Goal: Task Accomplishment & Management: Manage account settings

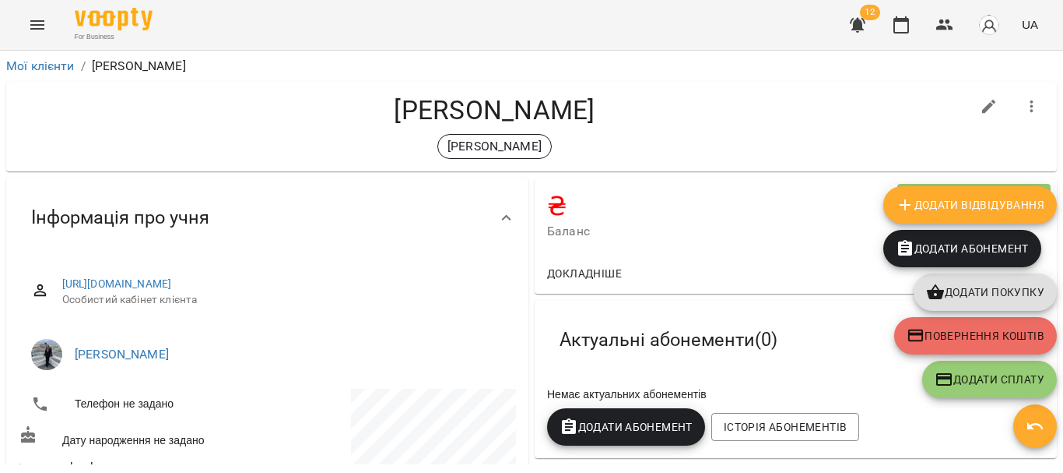
drag, startPoint x: 865, startPoint y: 14, endPoint x: 862, endPoint y: 27, distance: 13.6
click at [862, 27] on span "12" at bounding box center [857, 24] width 37 height 37
click at [862, 27] on icon "button" at bounding box center [858, 25] width 16 height 15
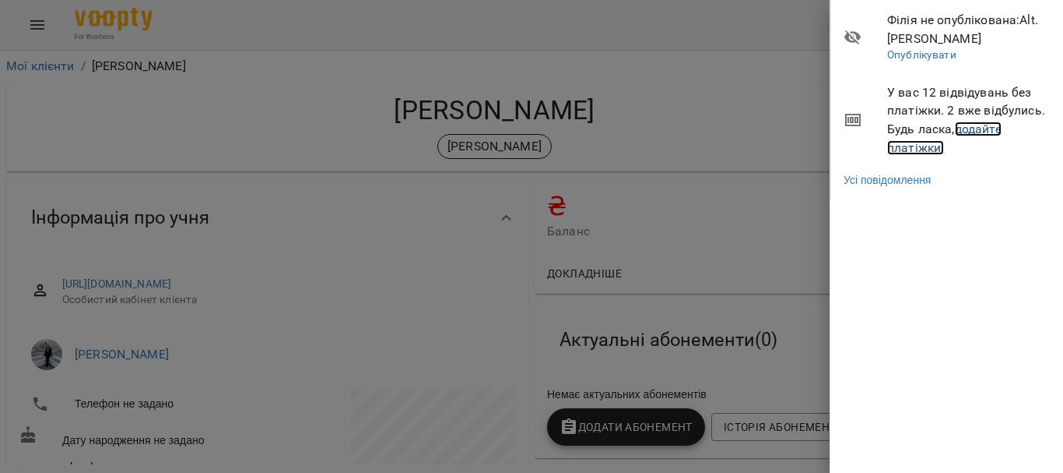
click at [982, 132] on link "додайте платіжки!" at bounding box center [944, 137] width 114 height 33
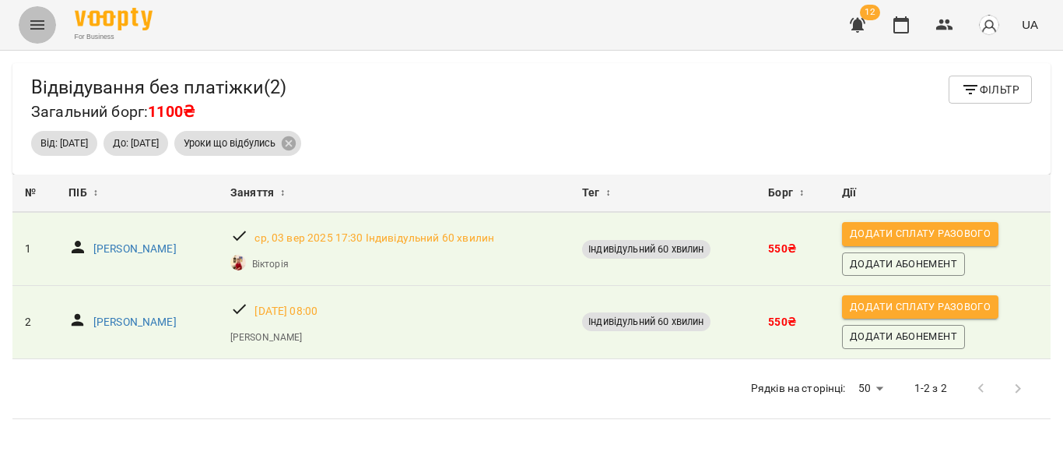
click at [24, 18] on button "Menu" at bounding box center [37, 24] width 37 height 37
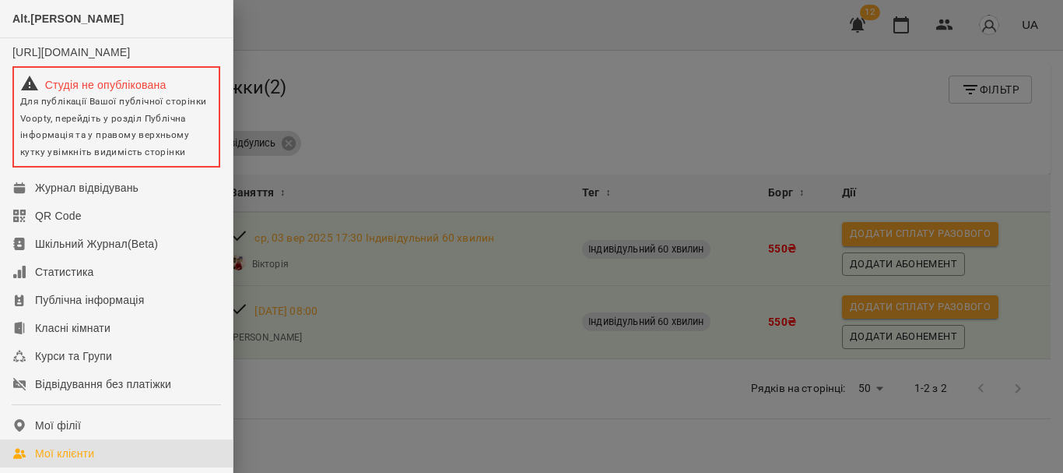
click at [93, 459] on div "Мої клієнти" at bounding box center [64, 453] width 59 height 16
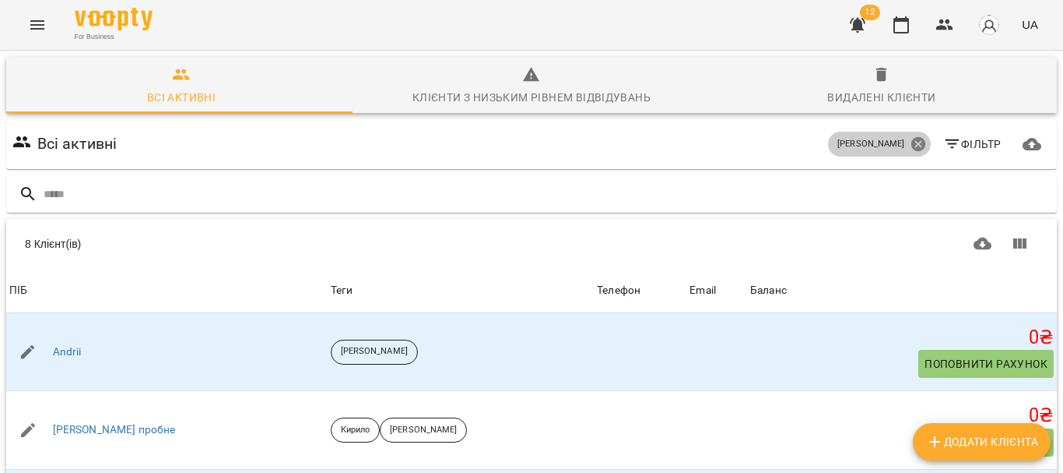
click at [911, 143] on icon at bounding box center [918, 144] width 14 height 14
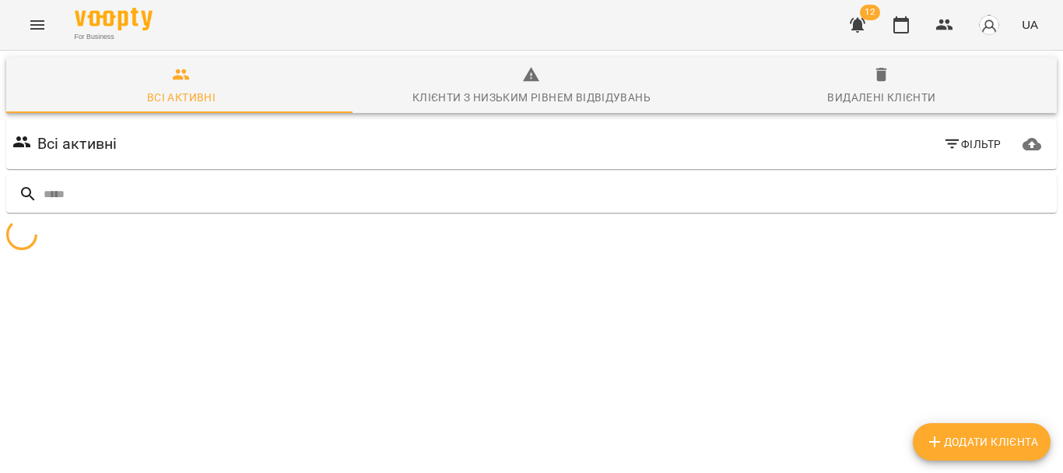
click at [952, 143] on span "Фільтр" at bounding box center [972, 144] width 58 height 19
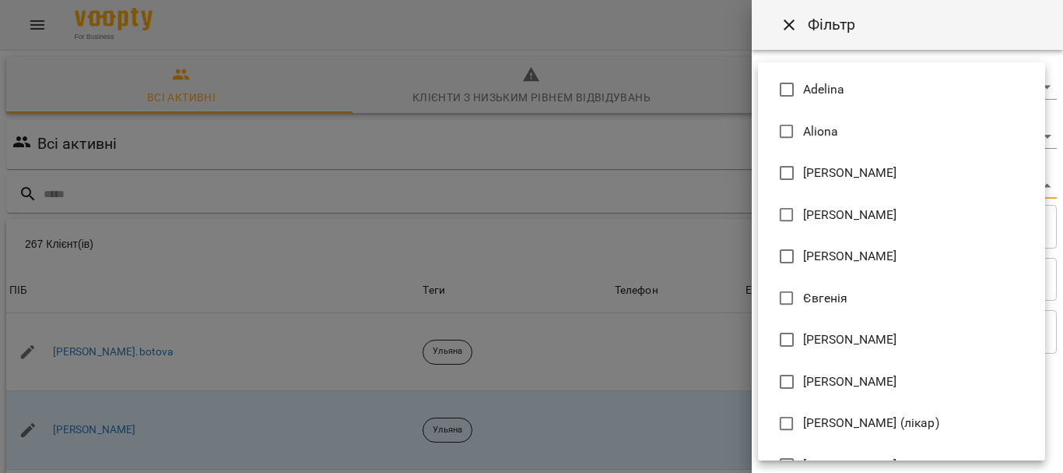
click at [912, 184] on body "For Business 12 UA Всі активні Клієнти з низьким рівнем відвідувань Видалені кл…" at bounding box center [531, 405] width 1063 height 810
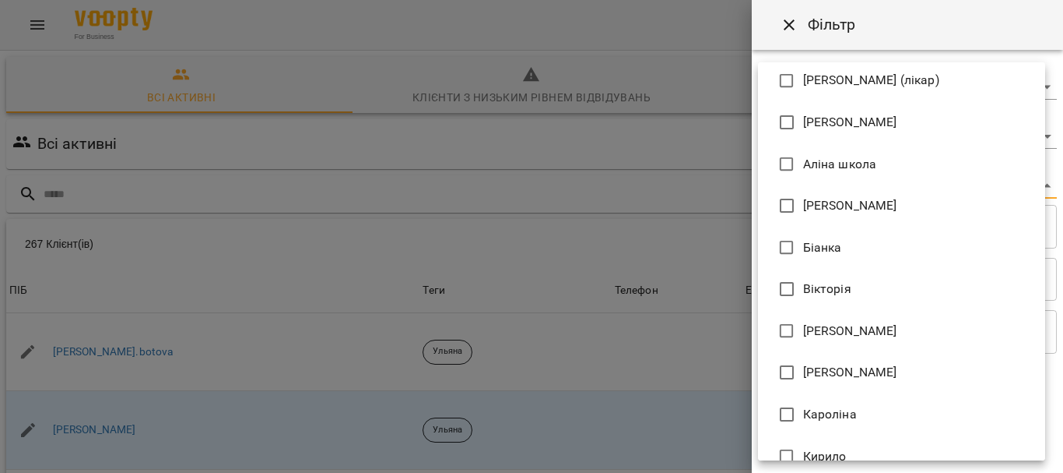
scroll to position [346, 0]
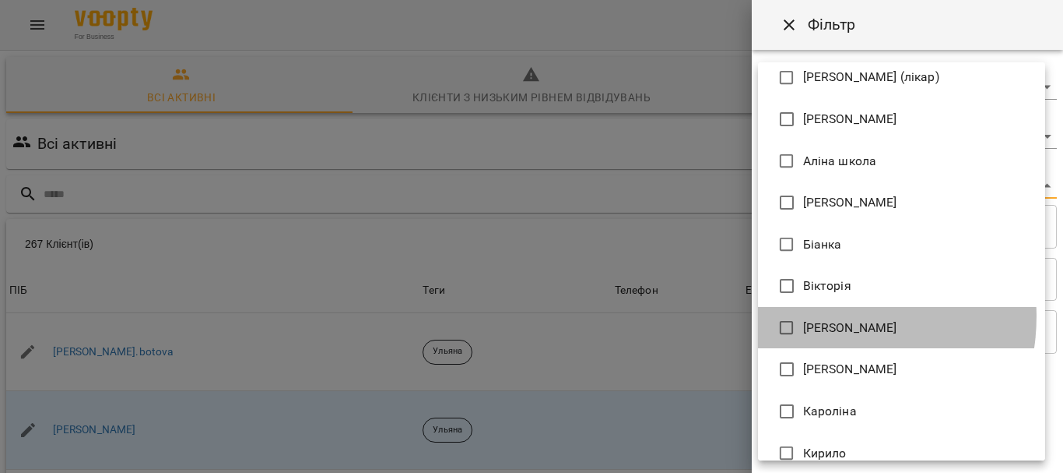
click at [820, 316] on li "[PERSON_NAME]" at bounding box center [901, 328] width 287 height 42
type input "**********"
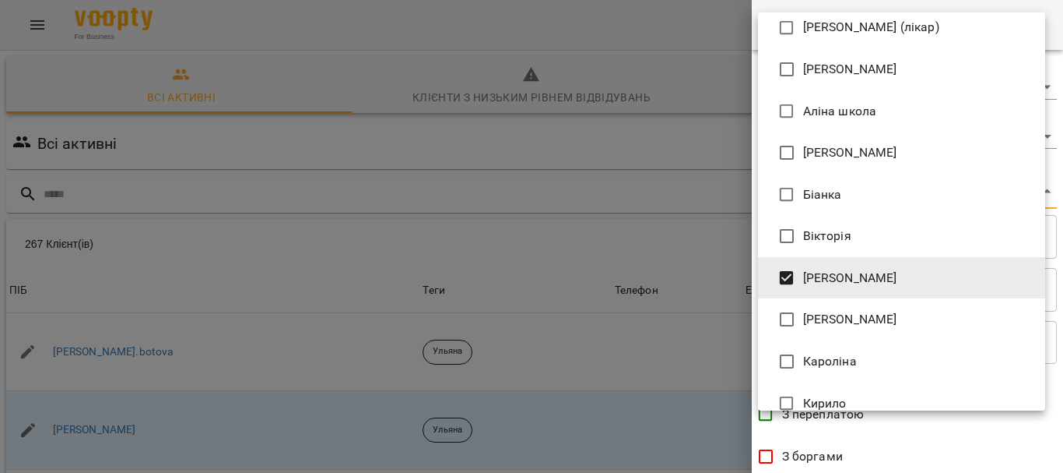
drag, startPoint x: 1055, startPoint y: 258, endPoint x: 1059, endPoint y: 367, distance: 109.1
click at [1059, 367] on div at bounding box center [531, 236] width 1063 height 473
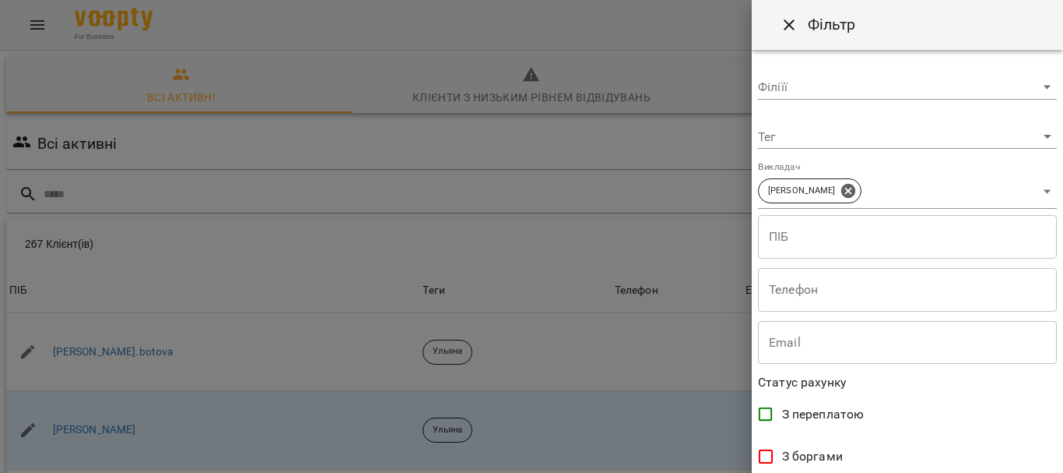
click at [1059, 367] on div "Adelina Aliona Anastasia Elena Mitrik Mariia Sevastianova Євгенія Єлизавета Іри…" at bounding box center [531, 236] width 1063 height 473
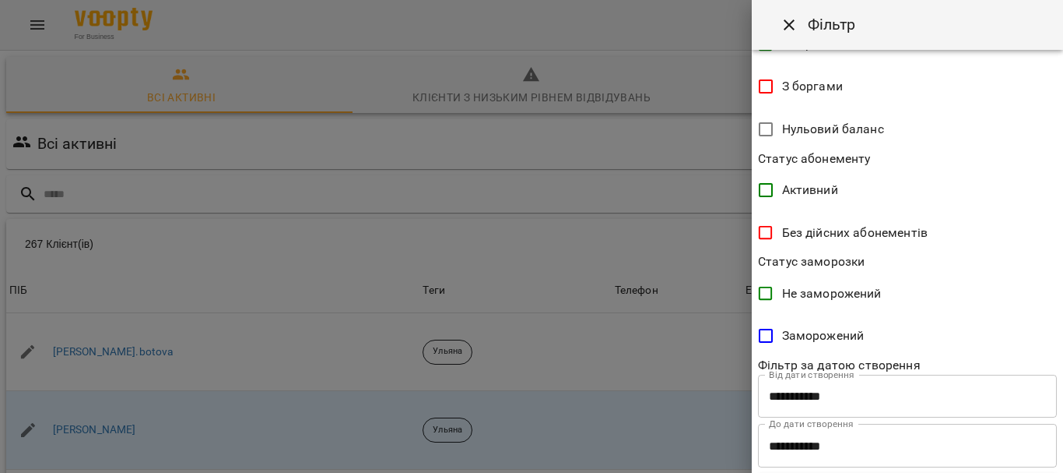
scroll to position [405, 0]
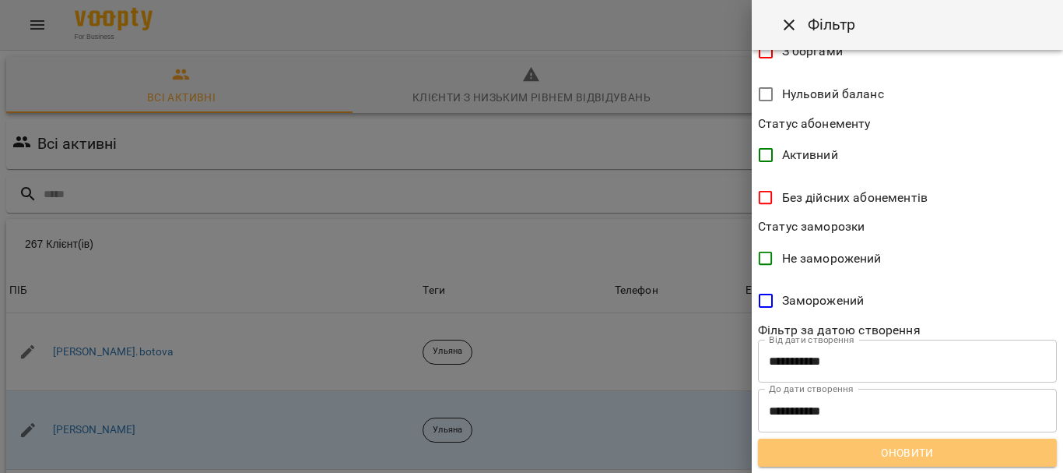
click at [955, 440] on button "Оновити" at bounding box center [907, 452] width 299 height 28
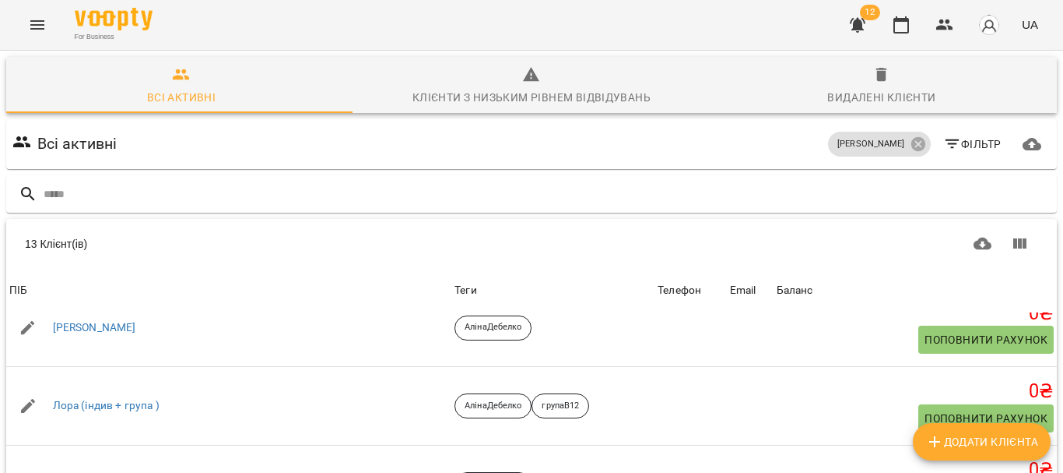
scroll to position [503, 0]
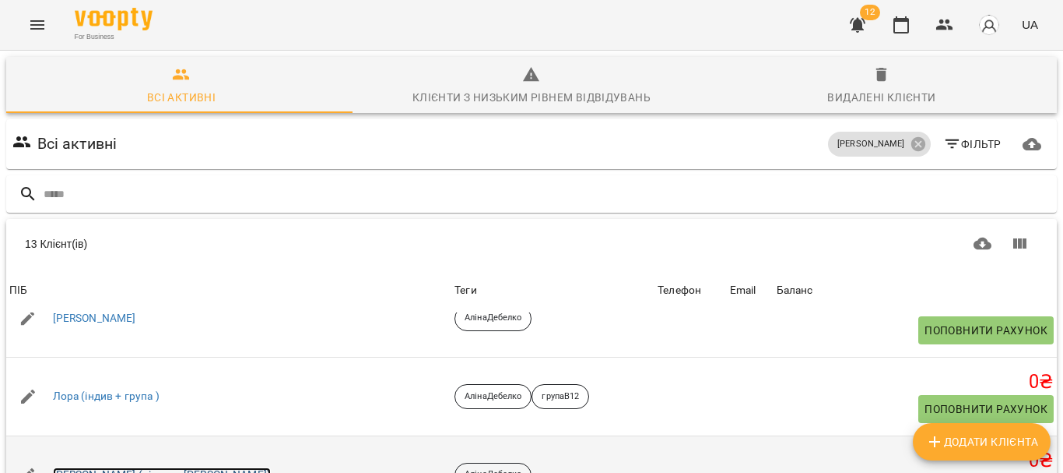
click at [86, 467] on link "[PERSON_NAME] (дівчина [PERSON_NAME])" at bounding box center [162, 475] width 218 height 16
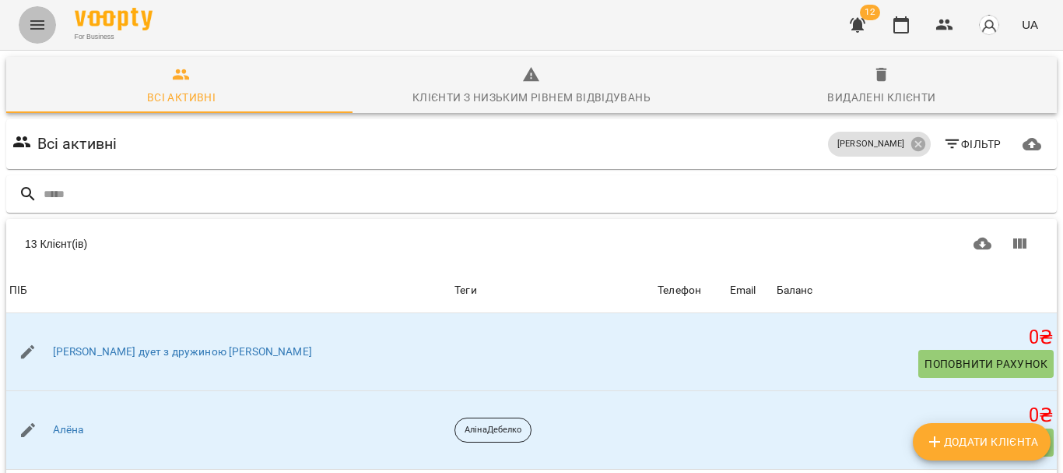
click at [43, 19] on icon "Menu" at bounding box center [37, 25] width 19 height 19
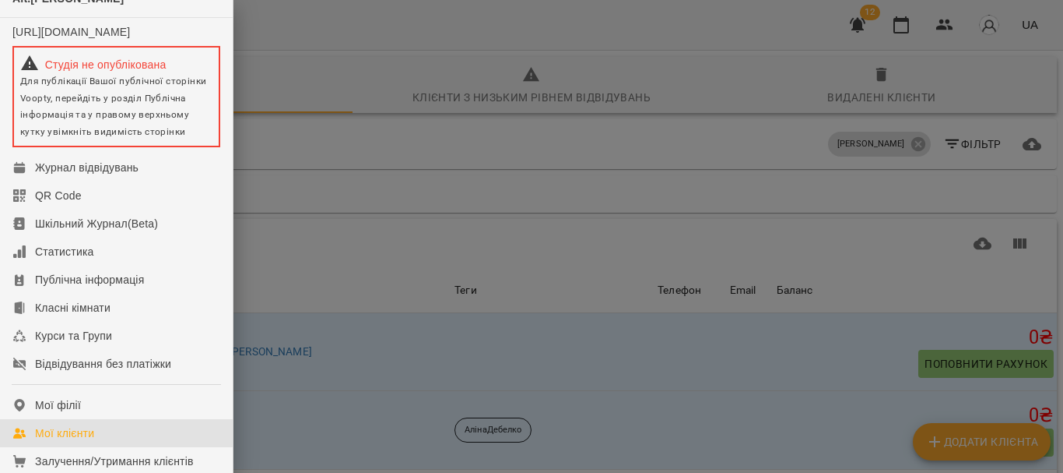
scroll to position [16, 0]
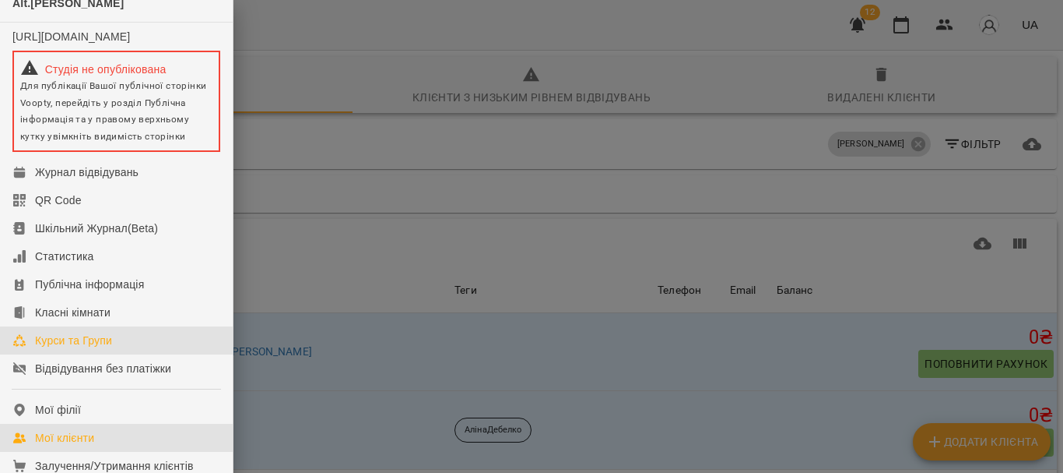
click at [86, 348] on div "Курси та Групи" at bounding box center [73, 340] width 77 height 16
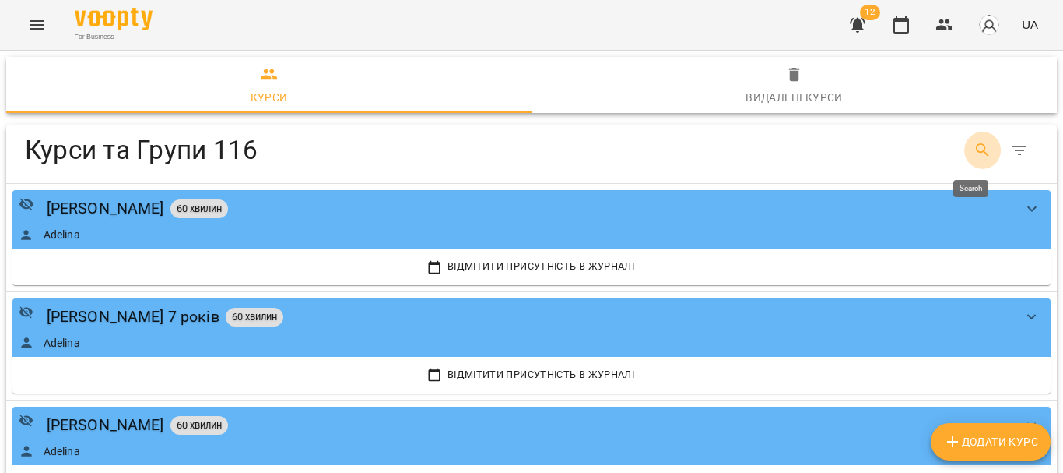
click at [974, 156] on icon "Search" at bounding box center [983, 150] width 19 height 19
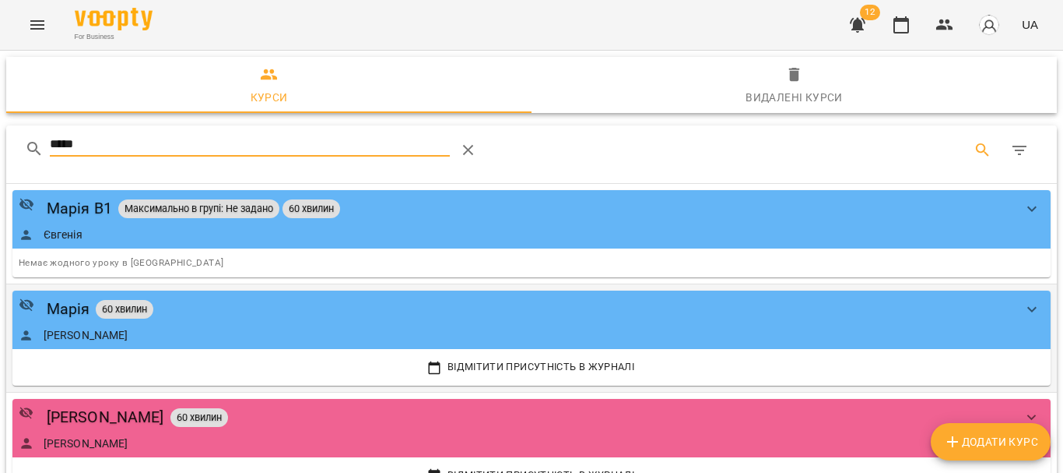
type input "*****"
click at [191, 307] on div "[PERSON_NAME] 60 хвилин" at bounding box center [516, 309] width 995 height 24
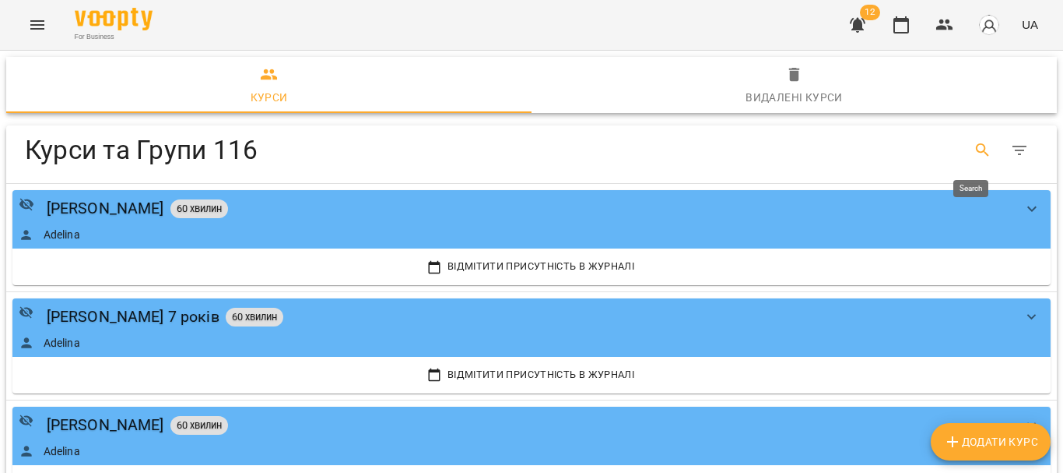
click at [975, 150] on icon "Search" at bounding box center [983, 150] width 19 height 19
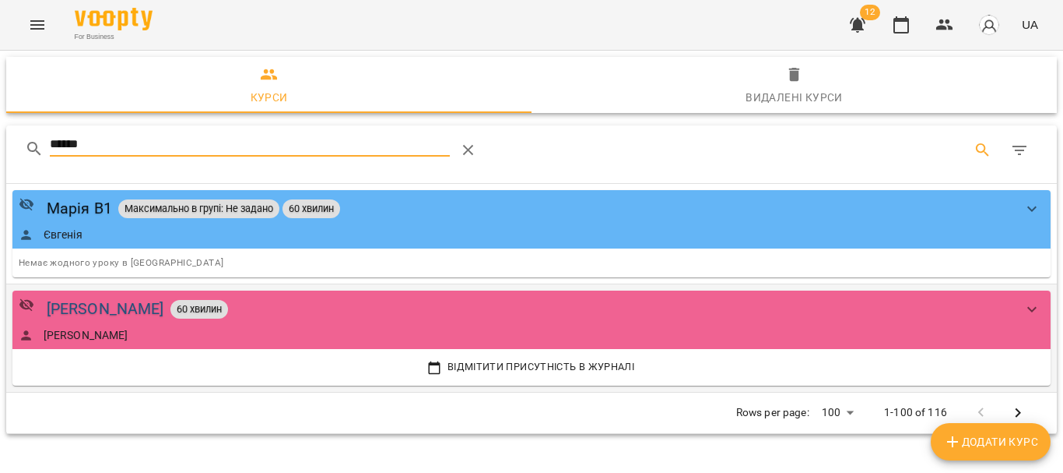
type input "*****"
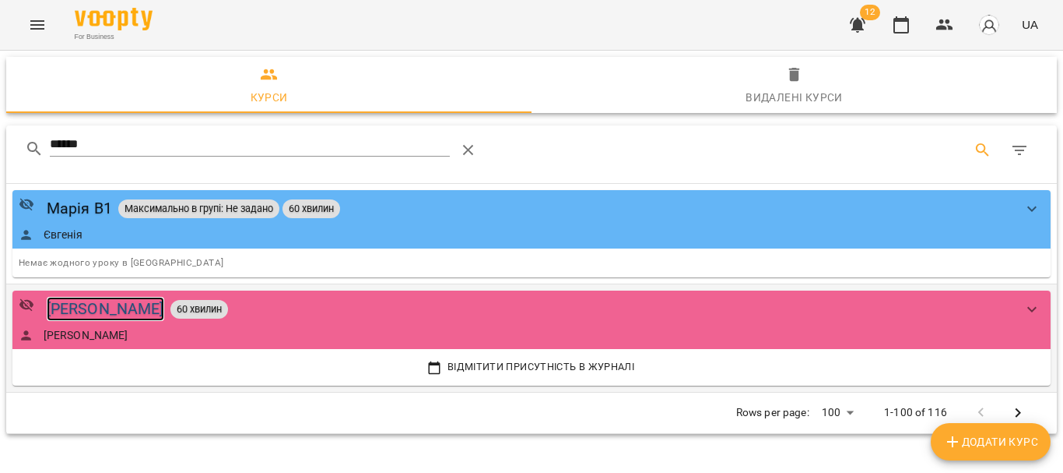
click at [68, 310] on div "[PERSON_NAME]" at bounding box center [106, 309] width 118 height 24
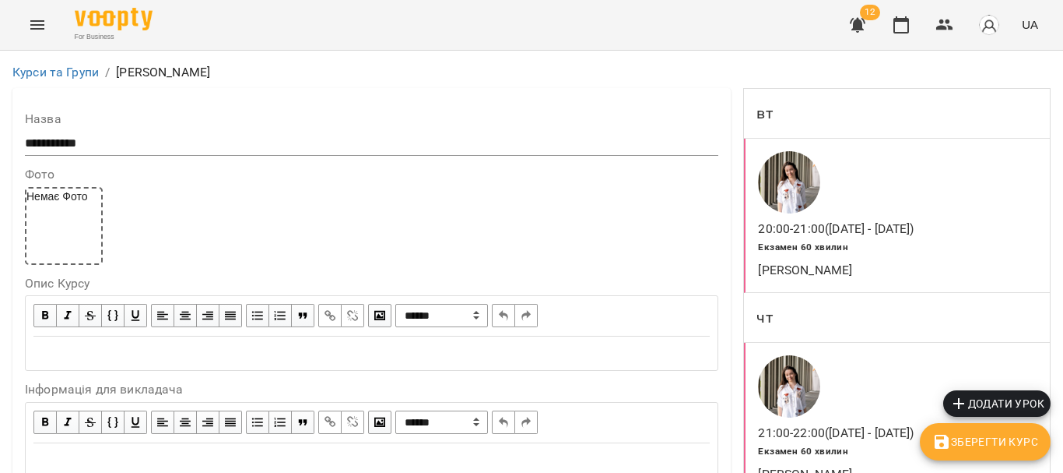
scroll to position [50, 0]
click at [933, 167] on div "20:00 - 21:00 ([DATE] - [DATE]) Екзамен 60 хвилин [PERSON_NAME]" at bounding box center [897, 216] width 306 height 154
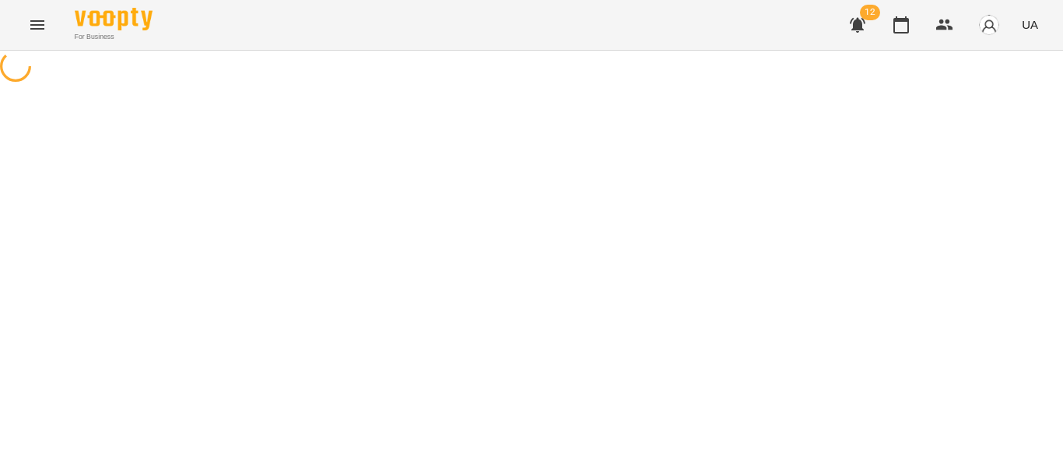
select select "*"
select select "**********"
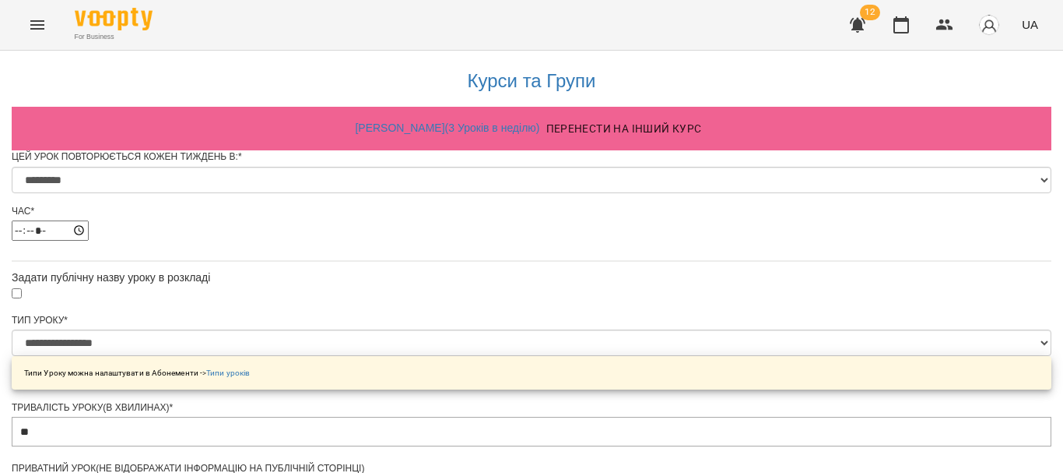
scroll to position [724, 0]
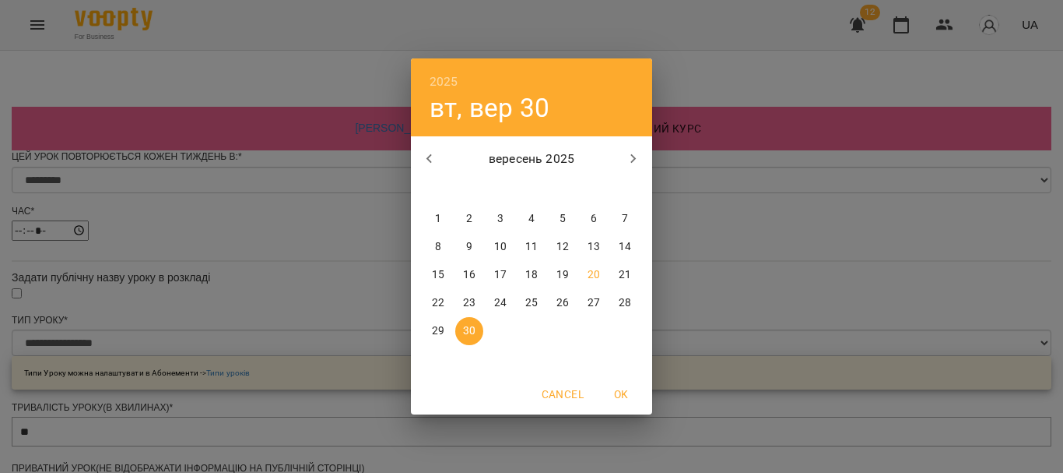
click at [628, 252] on p "14" at bounding box center [625, 247] width 12 height 16
type input "**********"
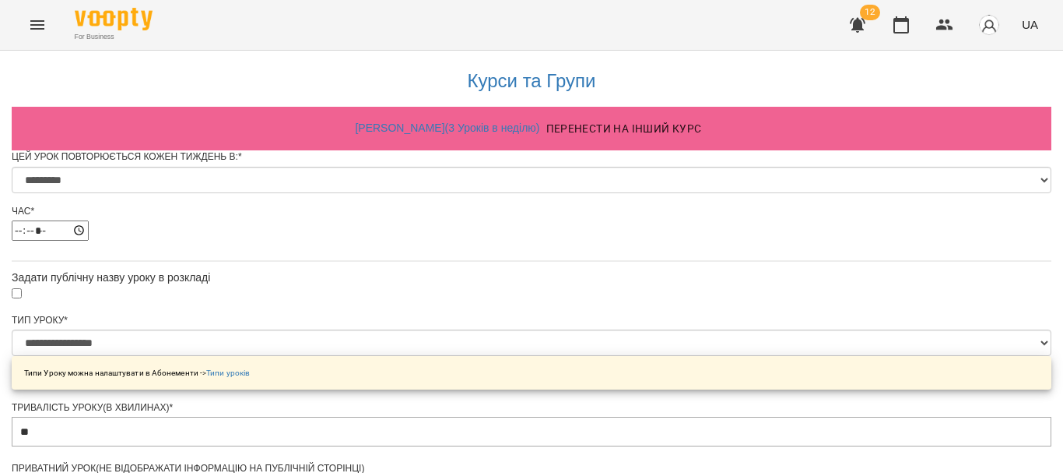
scroll to position [814, 0]
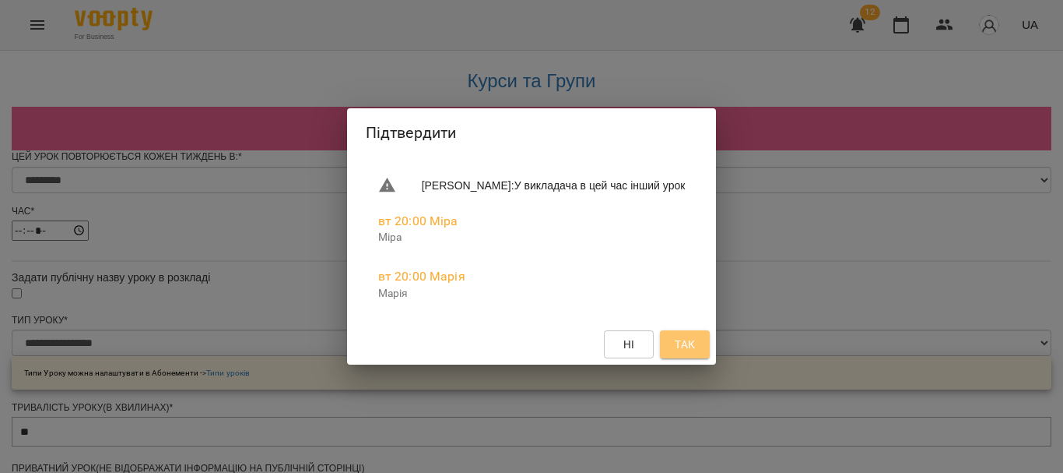
click at [695, 340] on span "Так" at bounding box center [685, 344] width 20 height 19
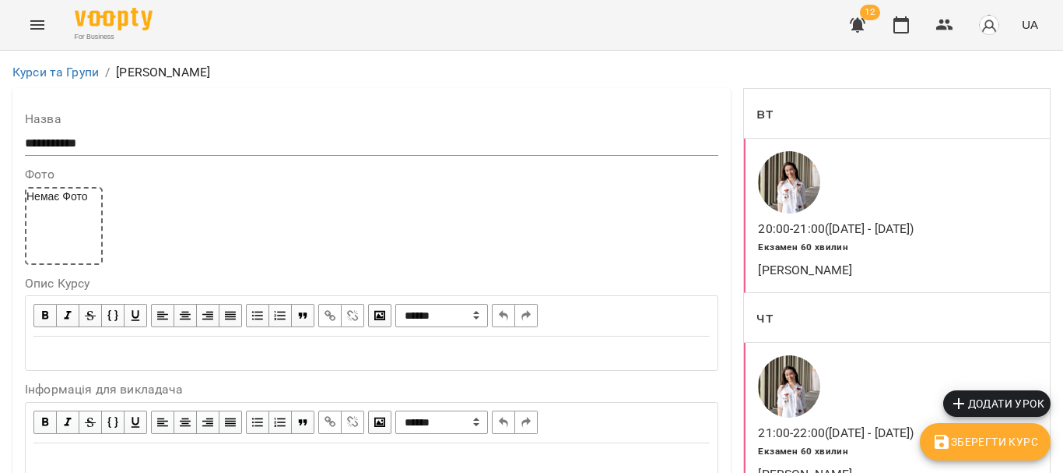
scroll to position [145, 0]
click at [863, 439] on div "Екзамен 60 хвилин" at bounding box center [853, 450] width 197 height 23
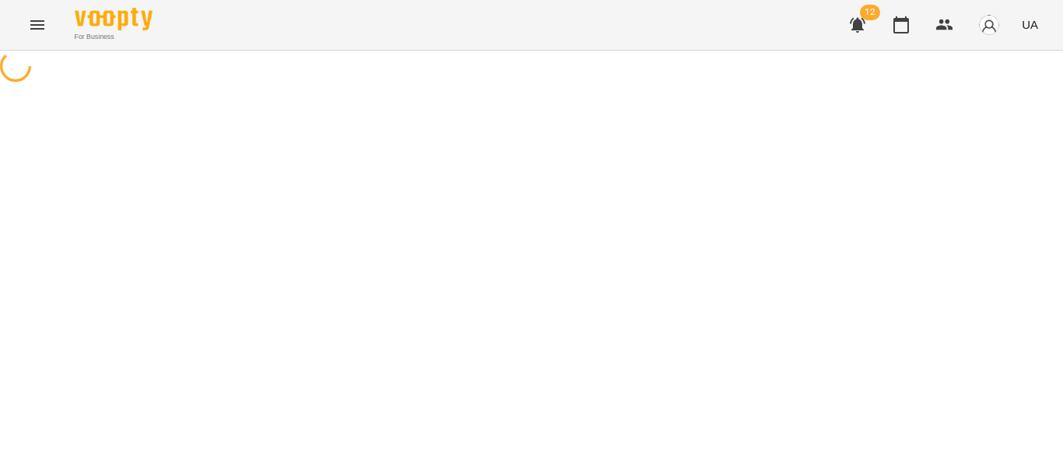
select select "*"
select select "**********"
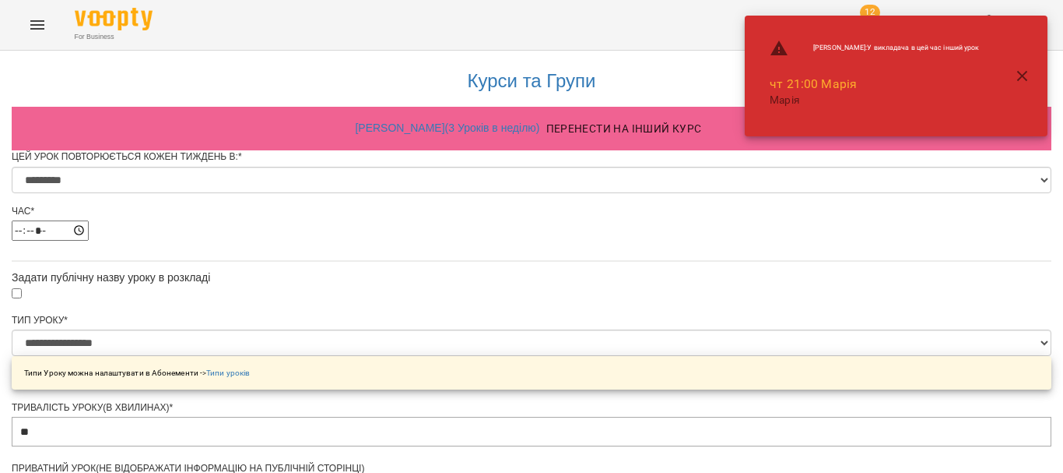
scroll to position [687, 0]
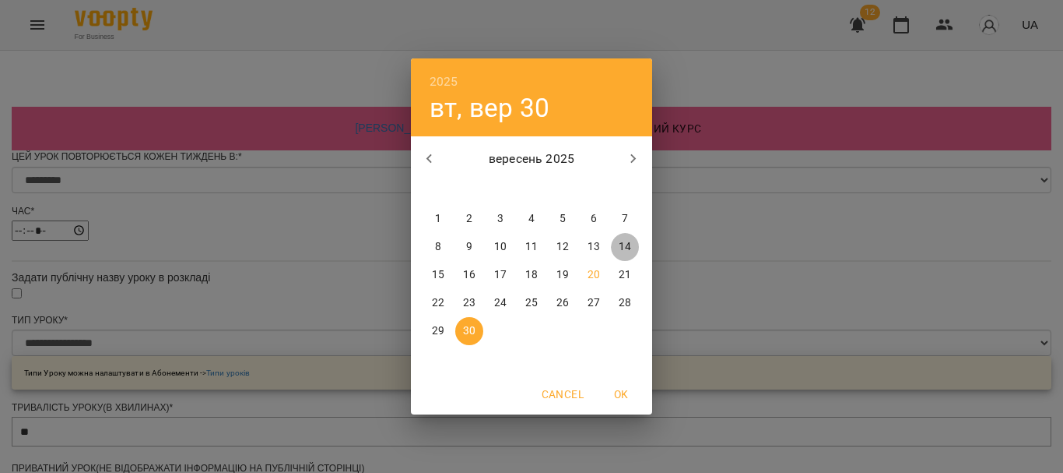
click at [627, 255] on button "14" at bounding box center [625, 247] width 28 height 28
type input "**********"
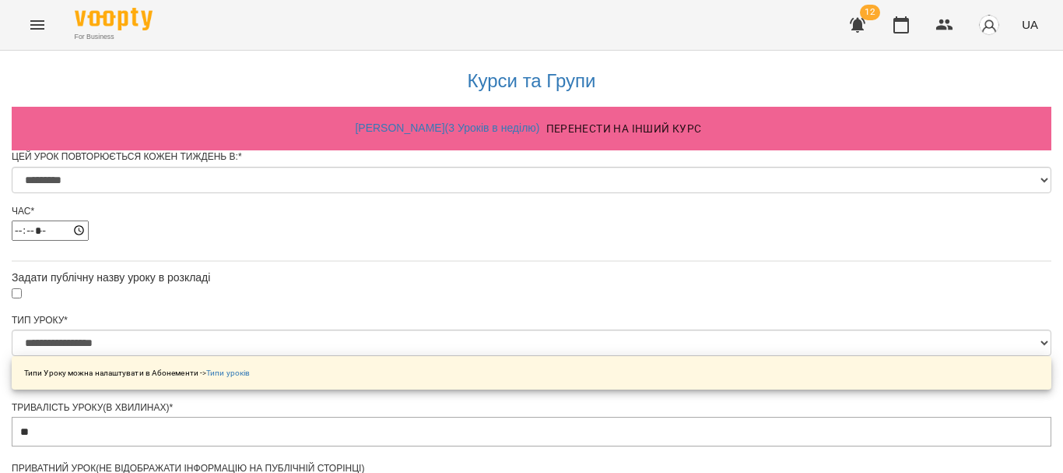
scroll to position [814, 0]
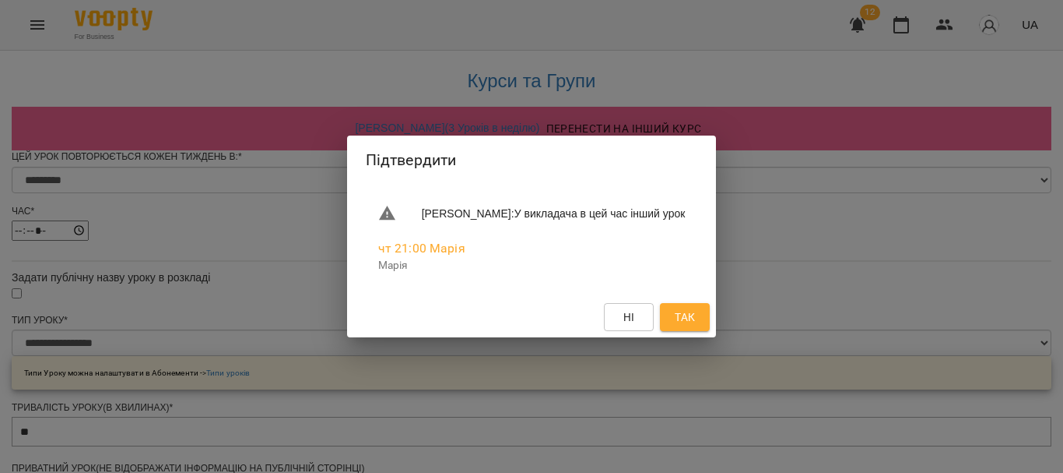
click at [690, 310] on span "Так" at bounding box center [685, 316] width 20 height 19
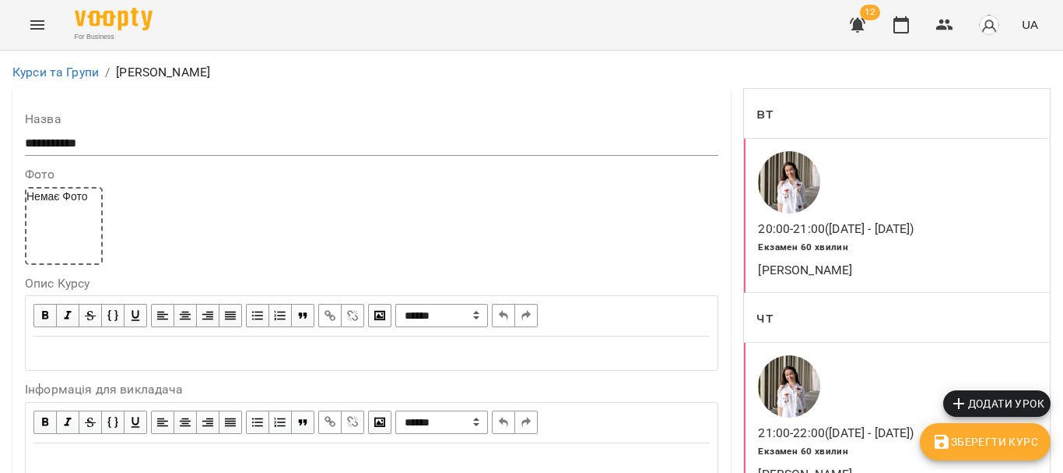
scroll to position [431, 0]
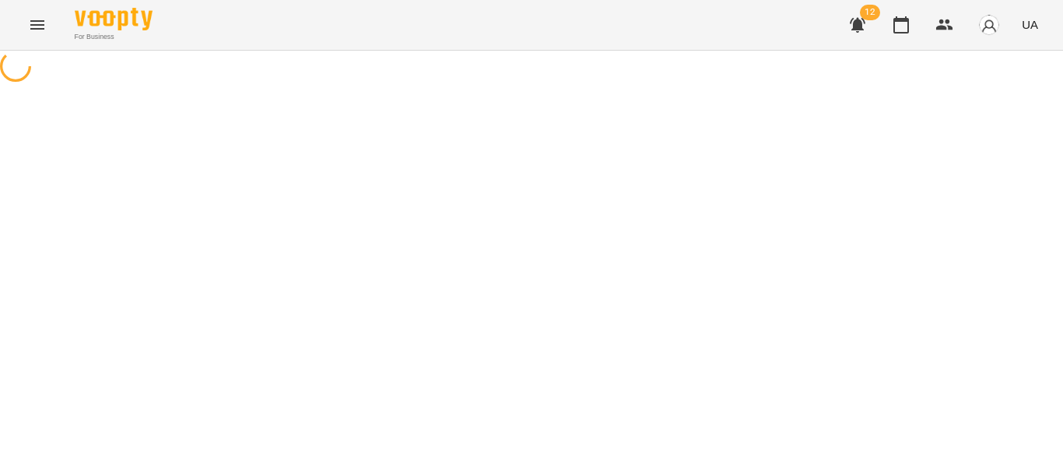
select select "*"
select select "**********"
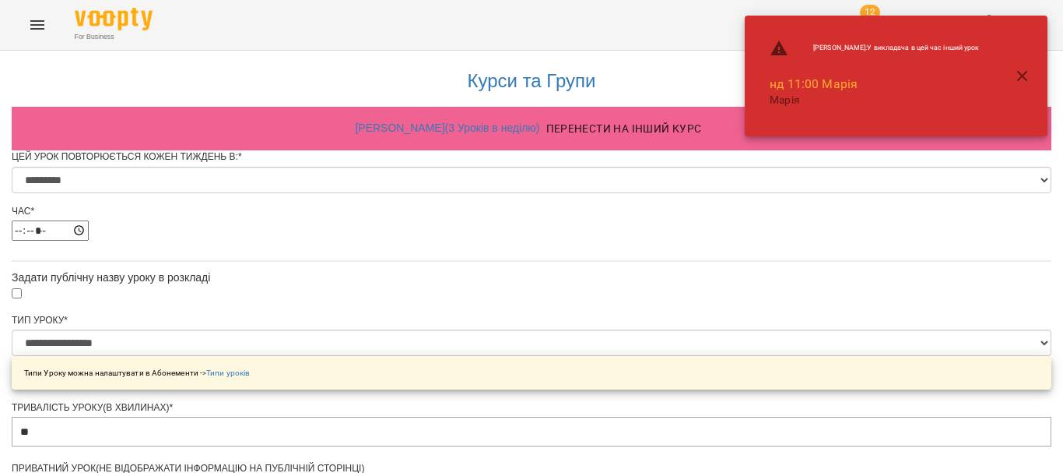
scroll to position [677, 0]
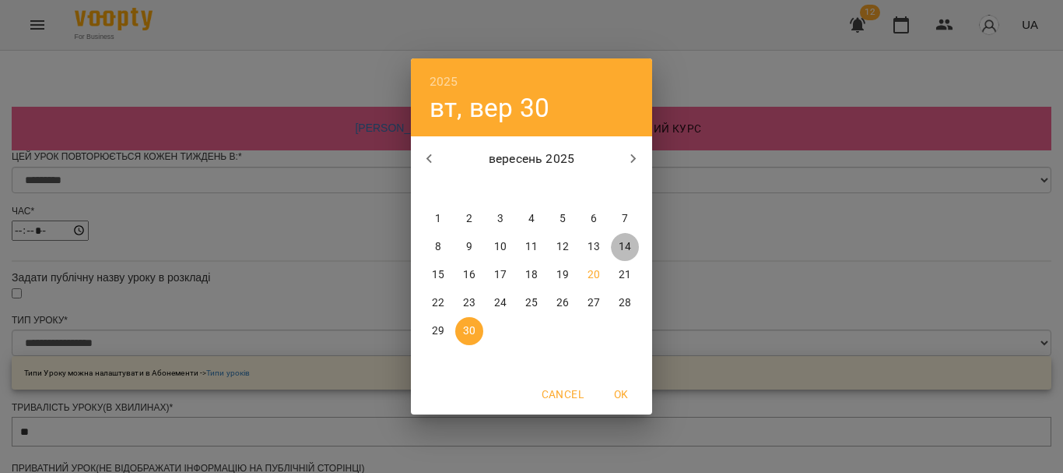
click at [627, 247] on p "14" at bounding box center [625, 247] width 12 height 16
type input "**********"
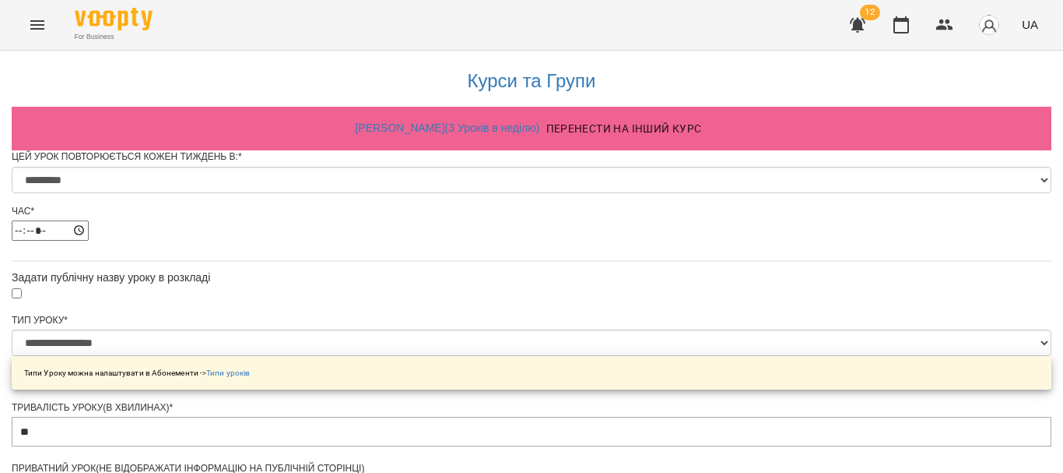
scroll to position [814, 0]
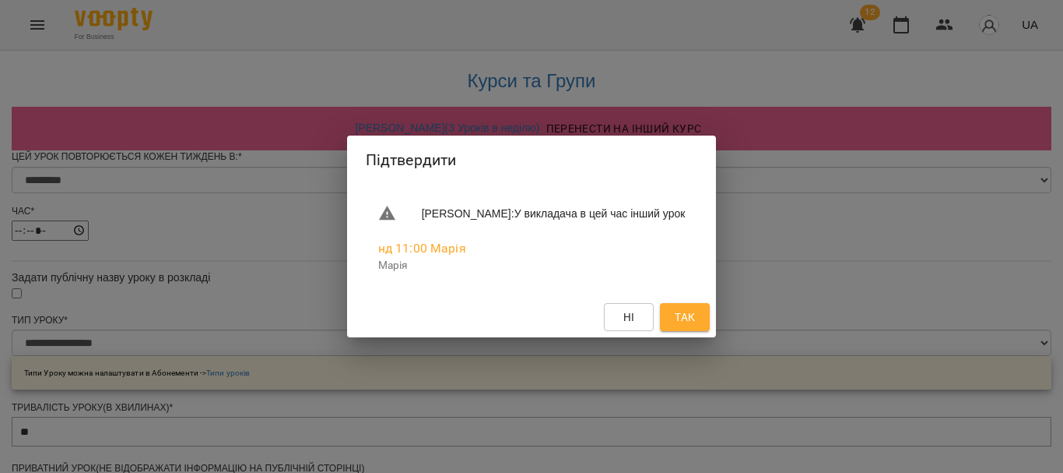
click at [688, 313] on span "Так" at bounding box center [685, 316] width 20 height 19
